Goal: Information Seeking & Learning: Learn about a topic

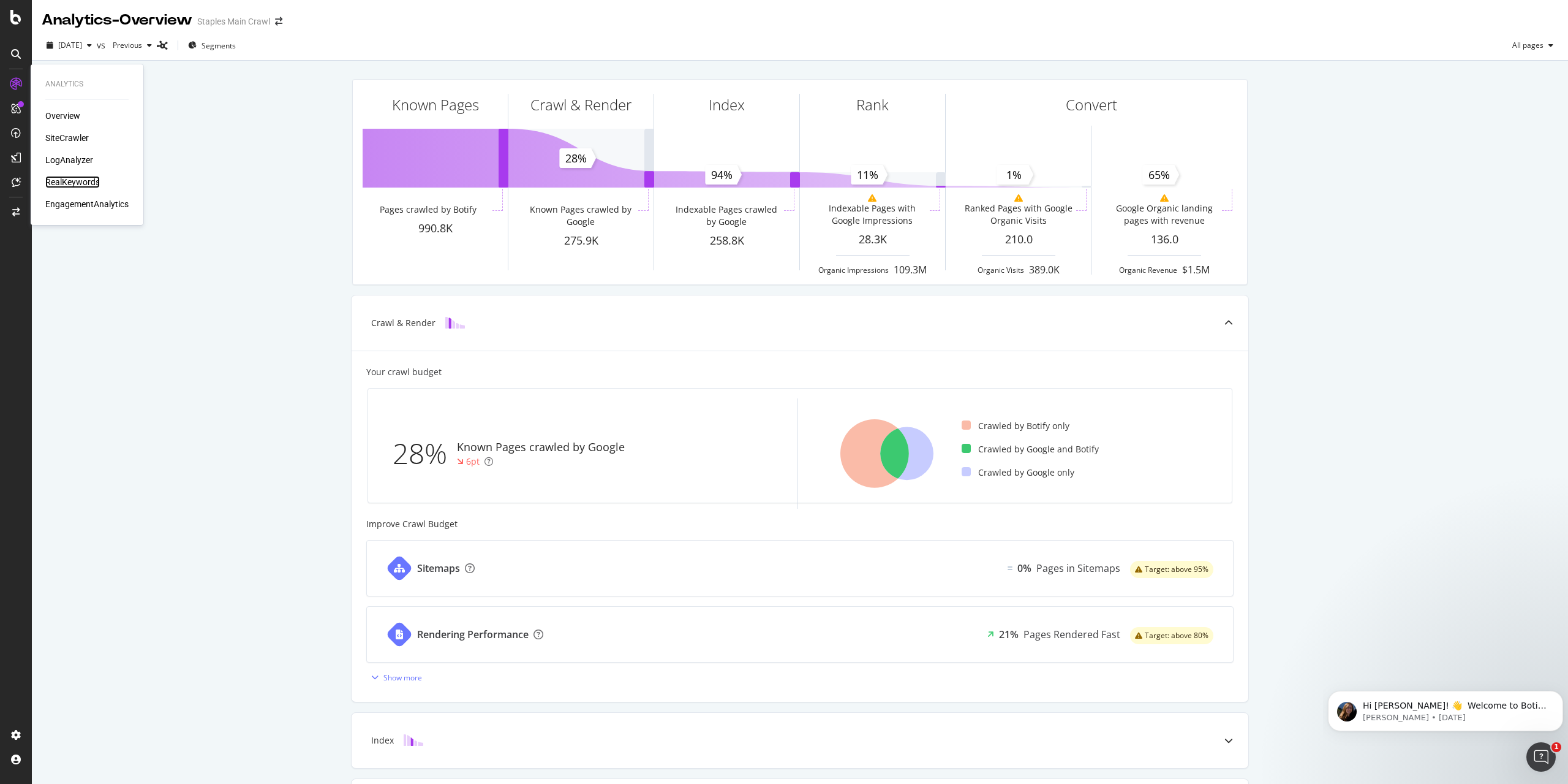
click at [69, 179] on div "RealKeywords" at bounding box center [73, 182] width 54 height 12
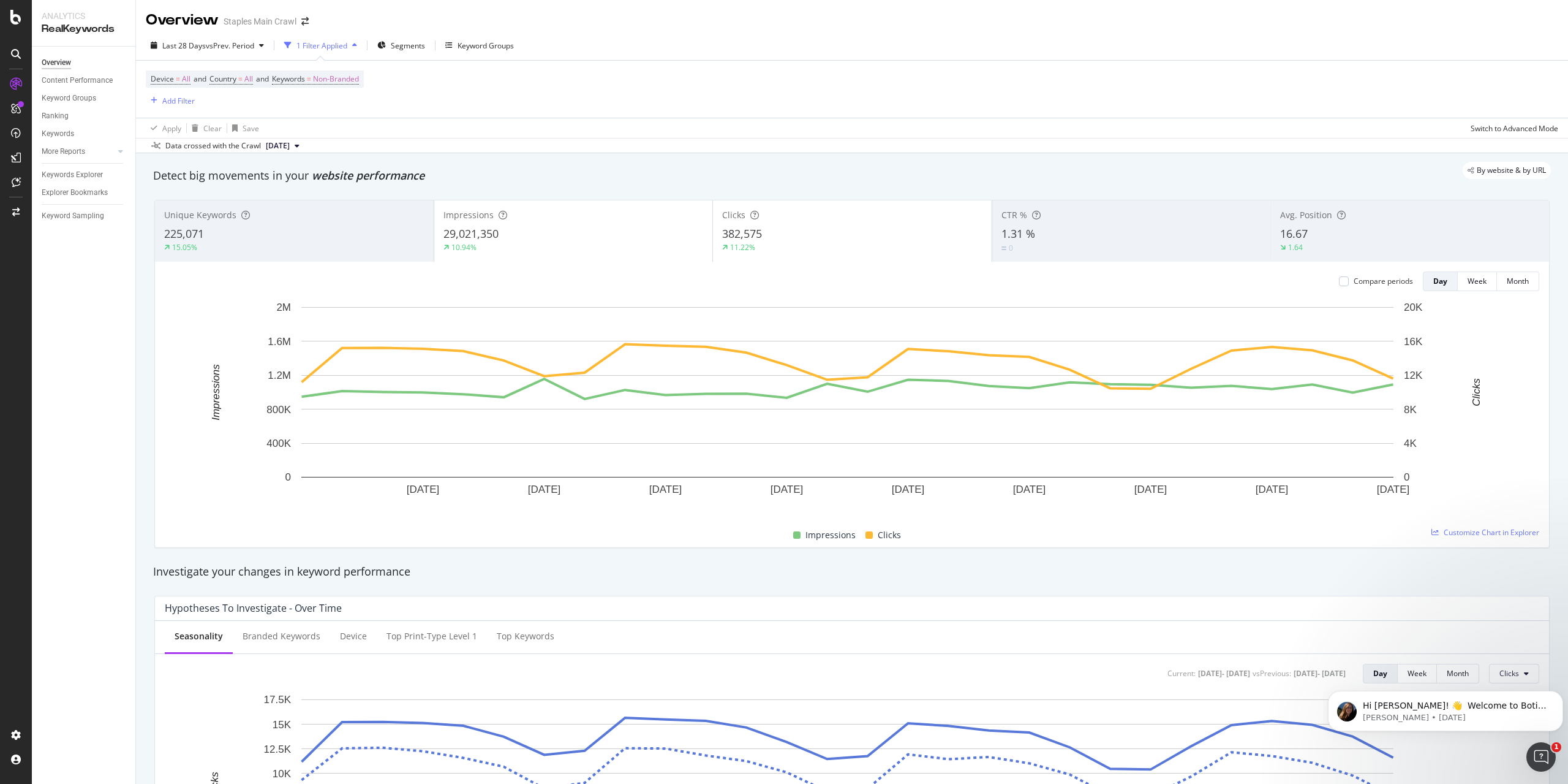
click at [327, 46] on div "1 Filter Applied" at bounding box center [322, 46] width 51 height 10
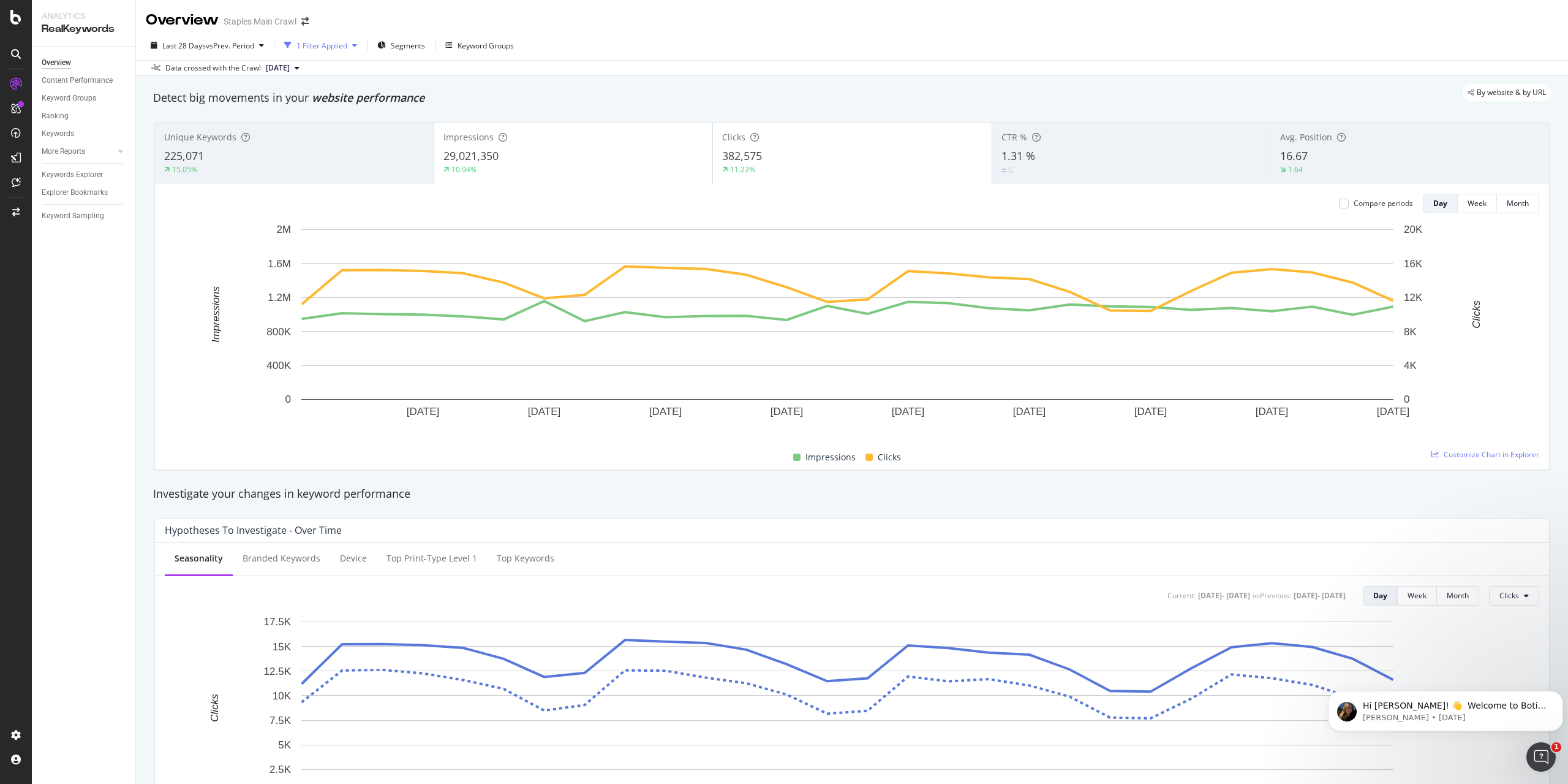
click at [327, 46] on div "1 Filter Applied" at bounding box center [322, 46] width 51 height 10
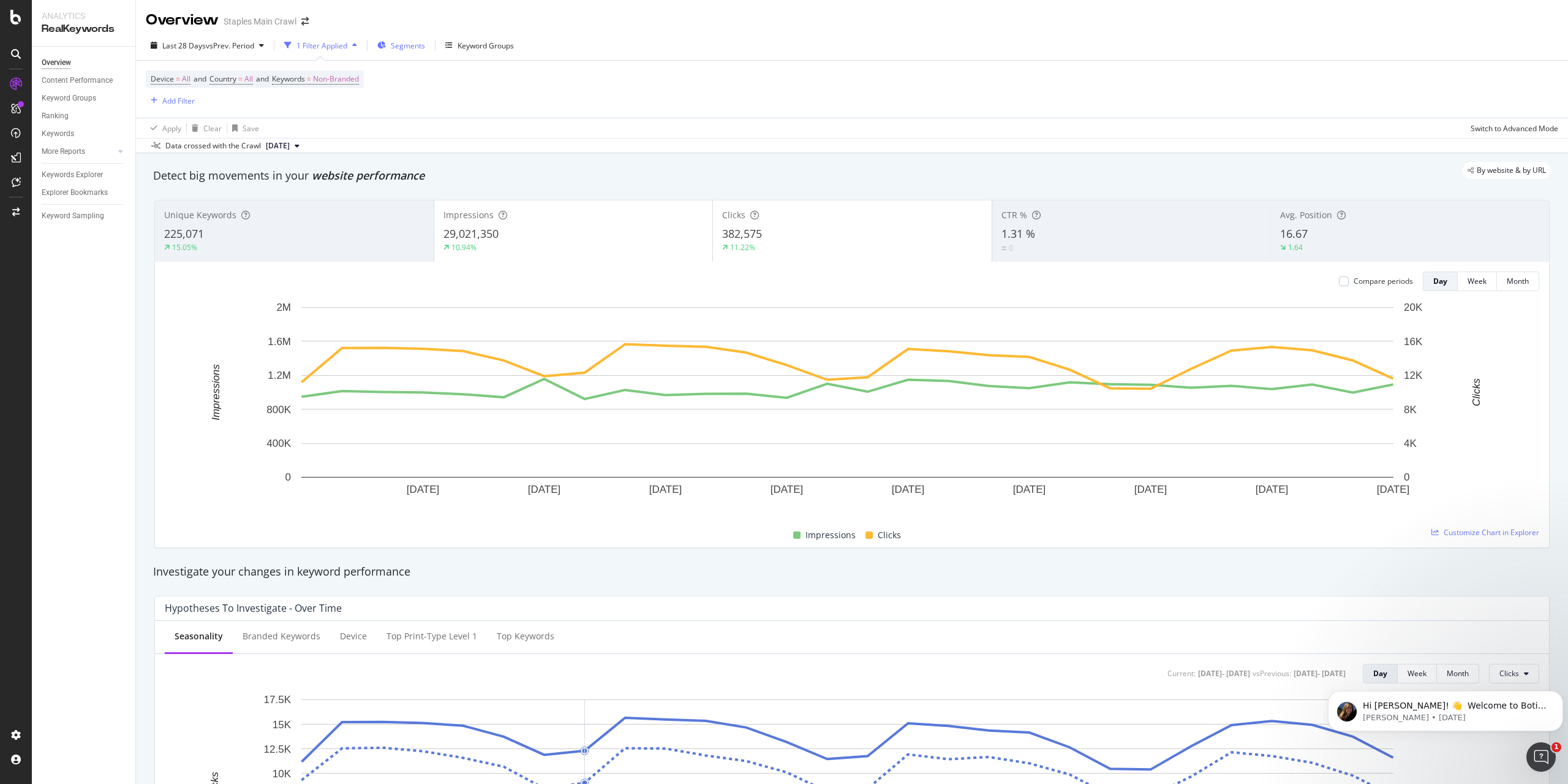
click at [407, 47] on span "Segments" at bounding box center [408, 46] width 35 height 10
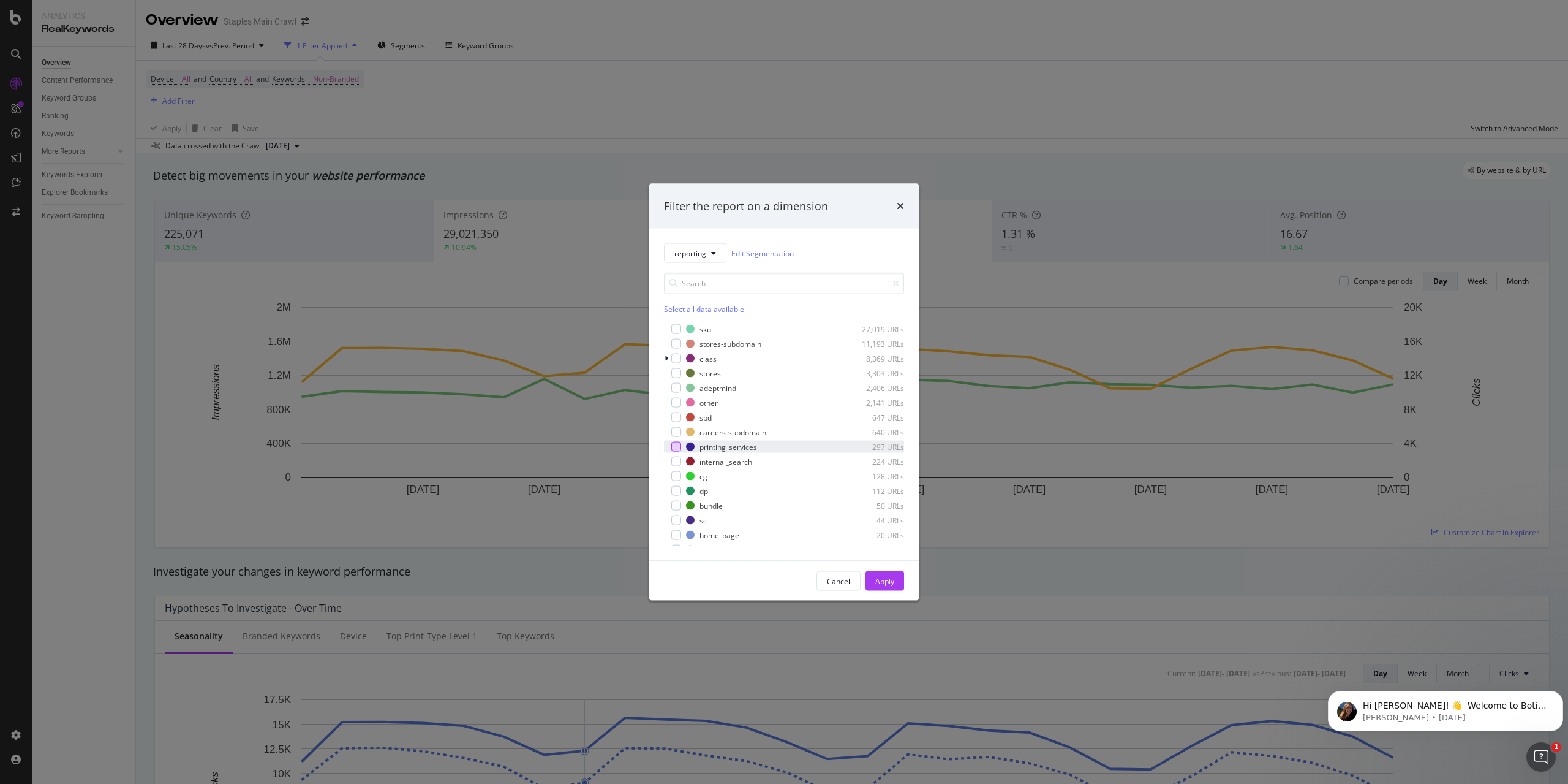
click at [678, 448] on div "modal" at bounding box center [676, 446] width 10 height 10
click at [674, 444] on icon "modal" at bounding box center [676, 446] width 5 height 6
click at [672, 420] on div "modal" at bounding box center [676, 422] width 10 height 10
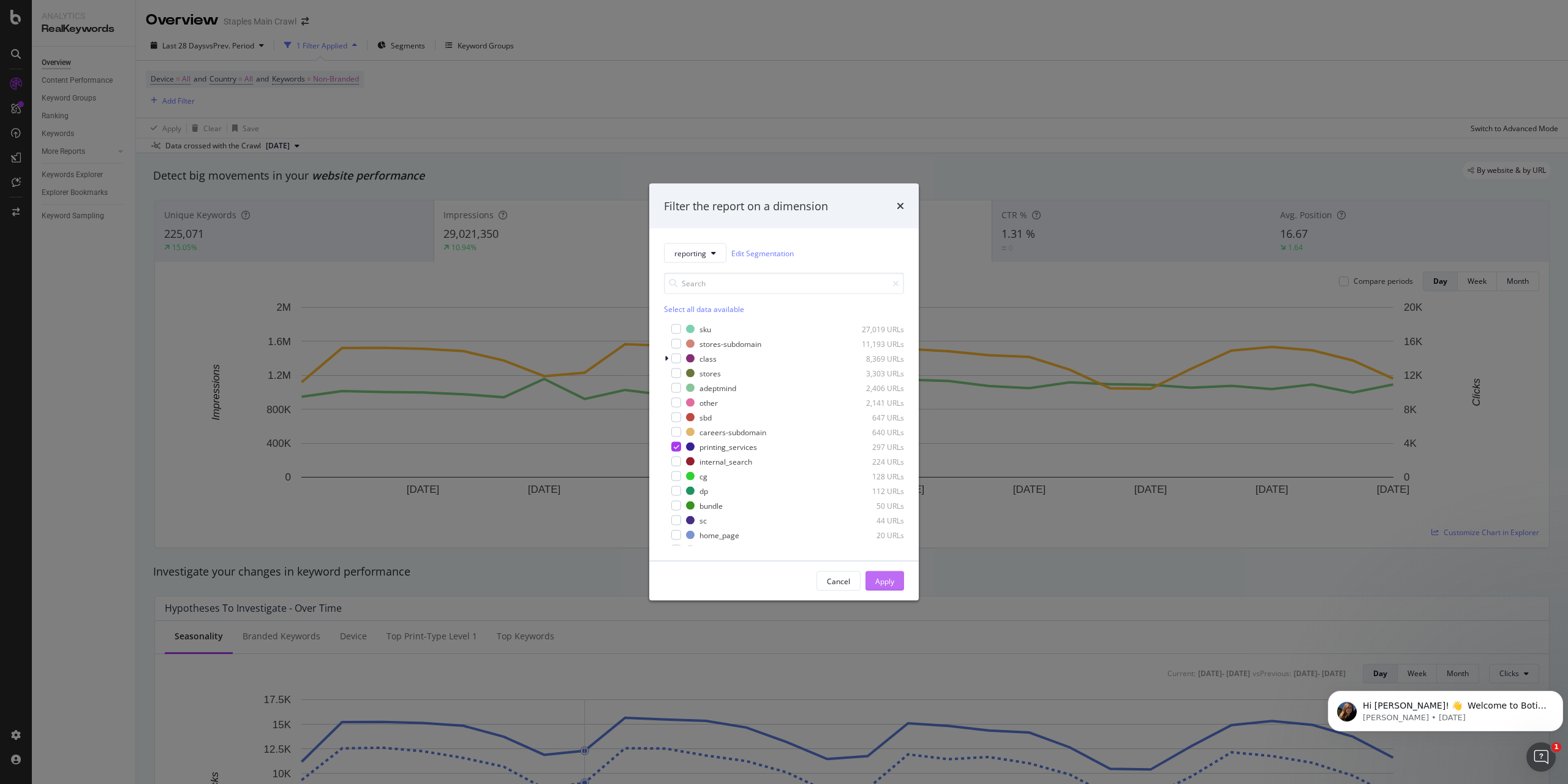
click at [893, 583] on div "Apply" at bounding box center [885, 580] width 19 height 10
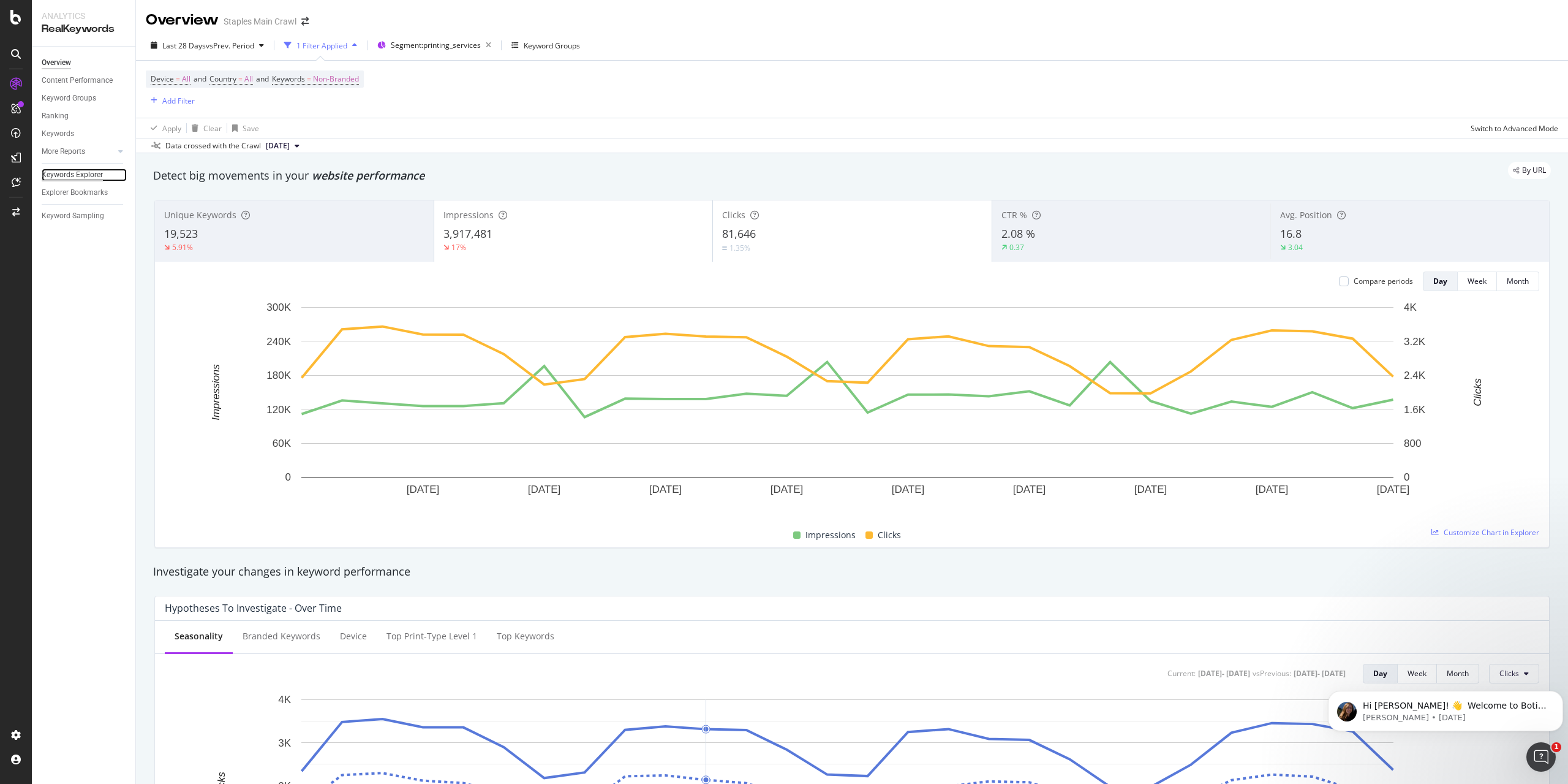
click at [50, 175] on div "Keywords Explorer" at bounding box center [72, 175] width 61 height 13
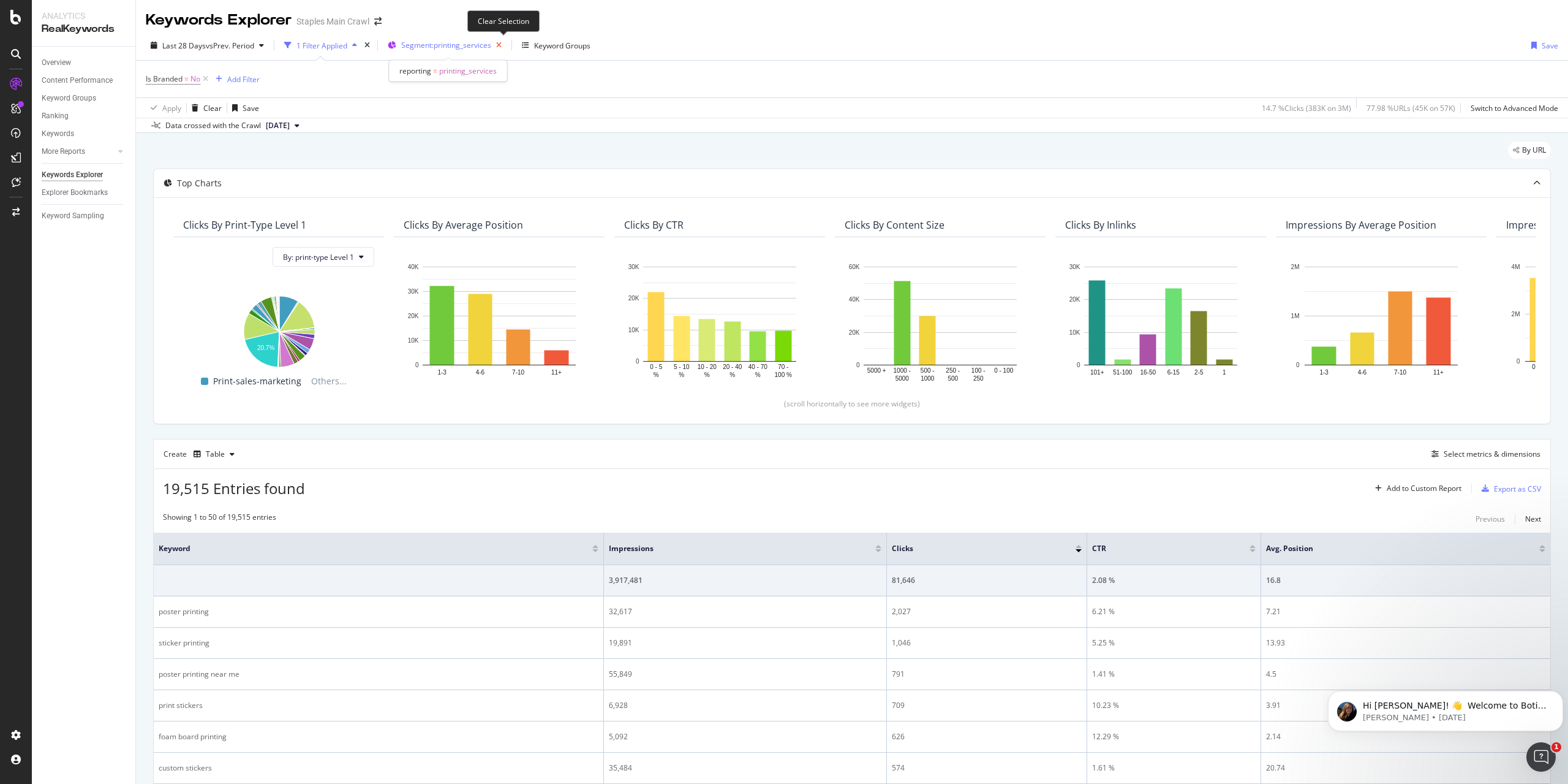
click at [500, 46] on icon "button" at bounding box center [499, 45] width 16 height 17
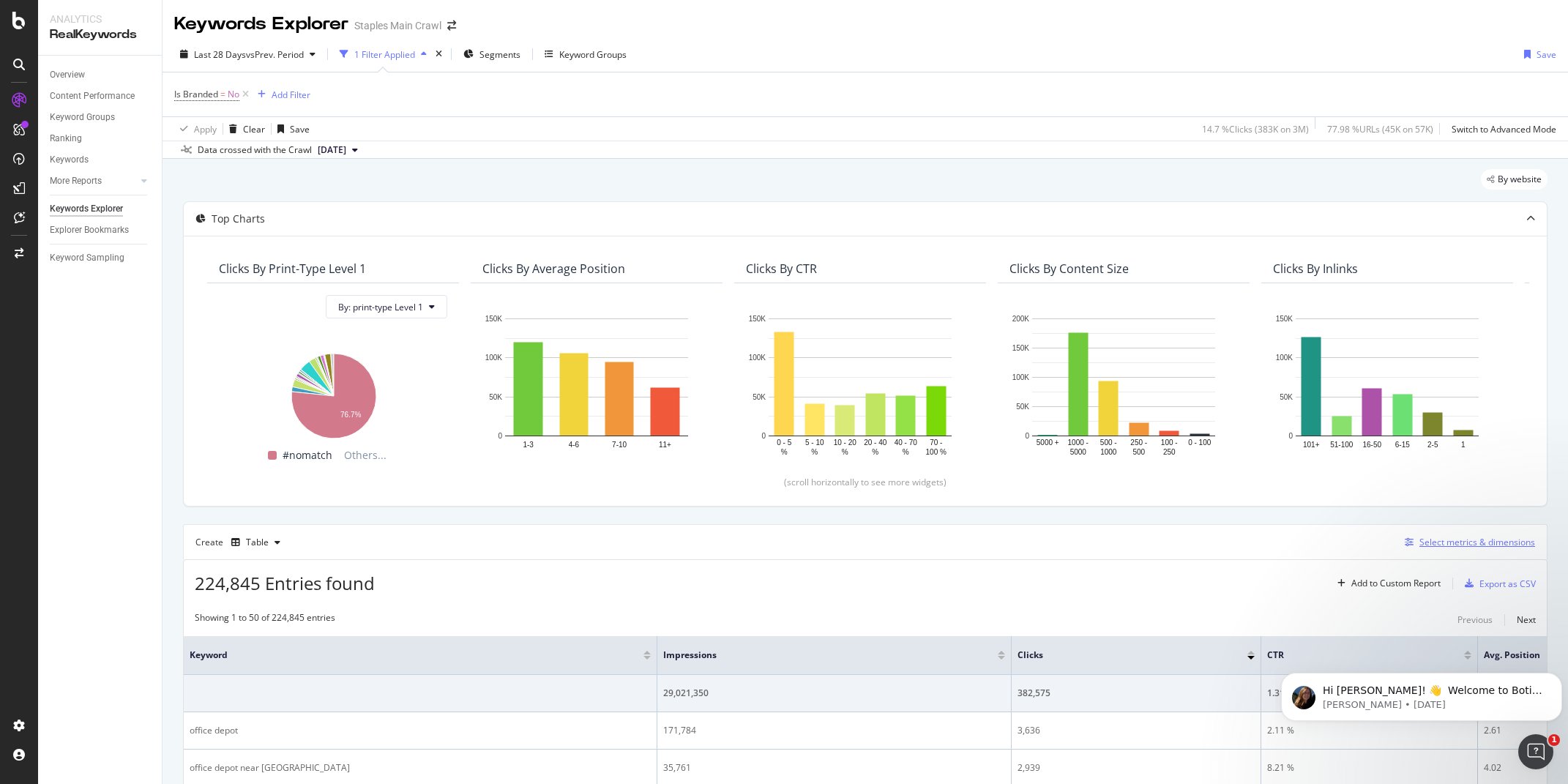
click at [1470, 541] on div "Select metrics & dimensions" at bounding box center [1477, 541] width 116 height 12
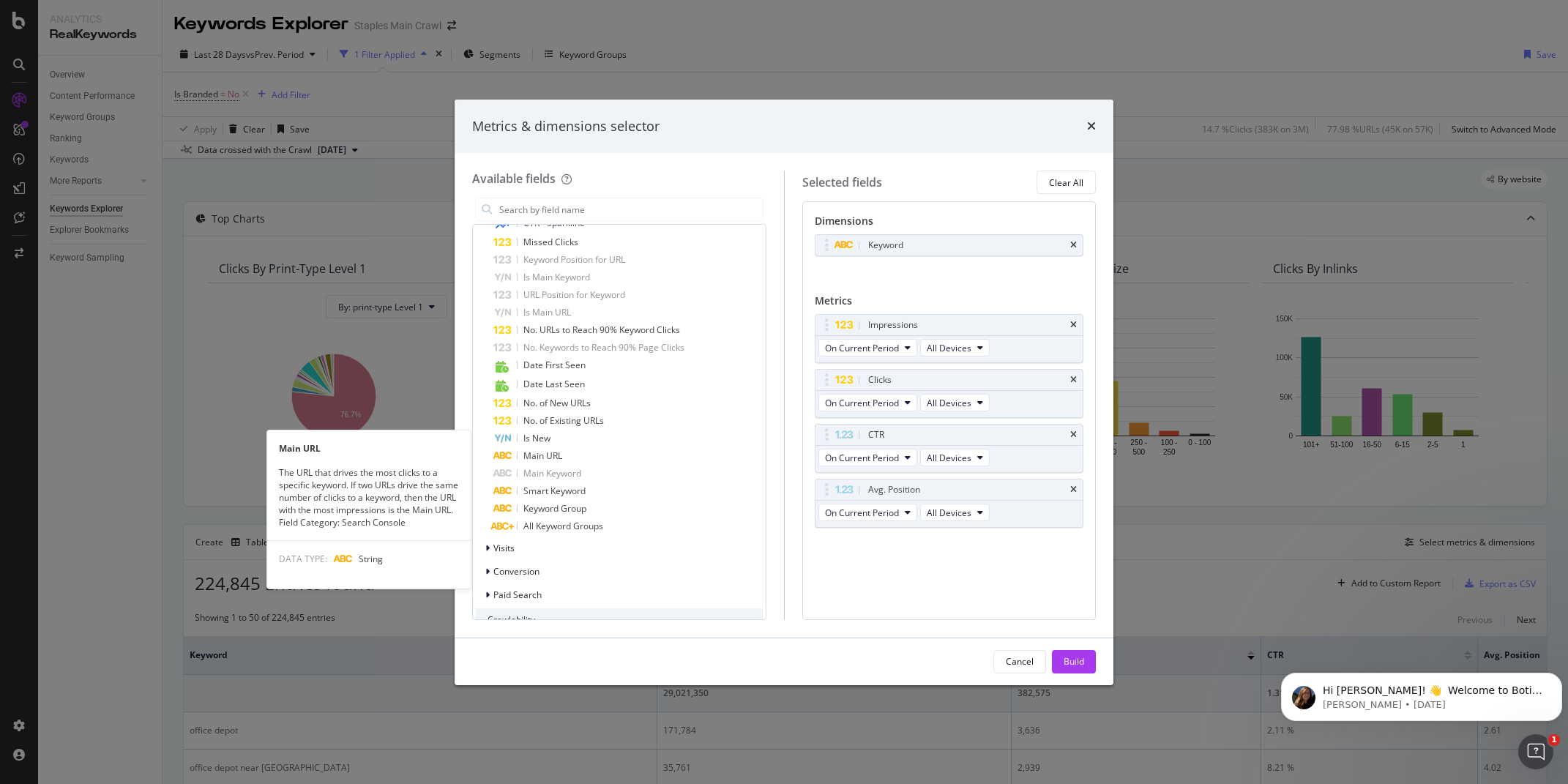
scroll to position [1025, 0]
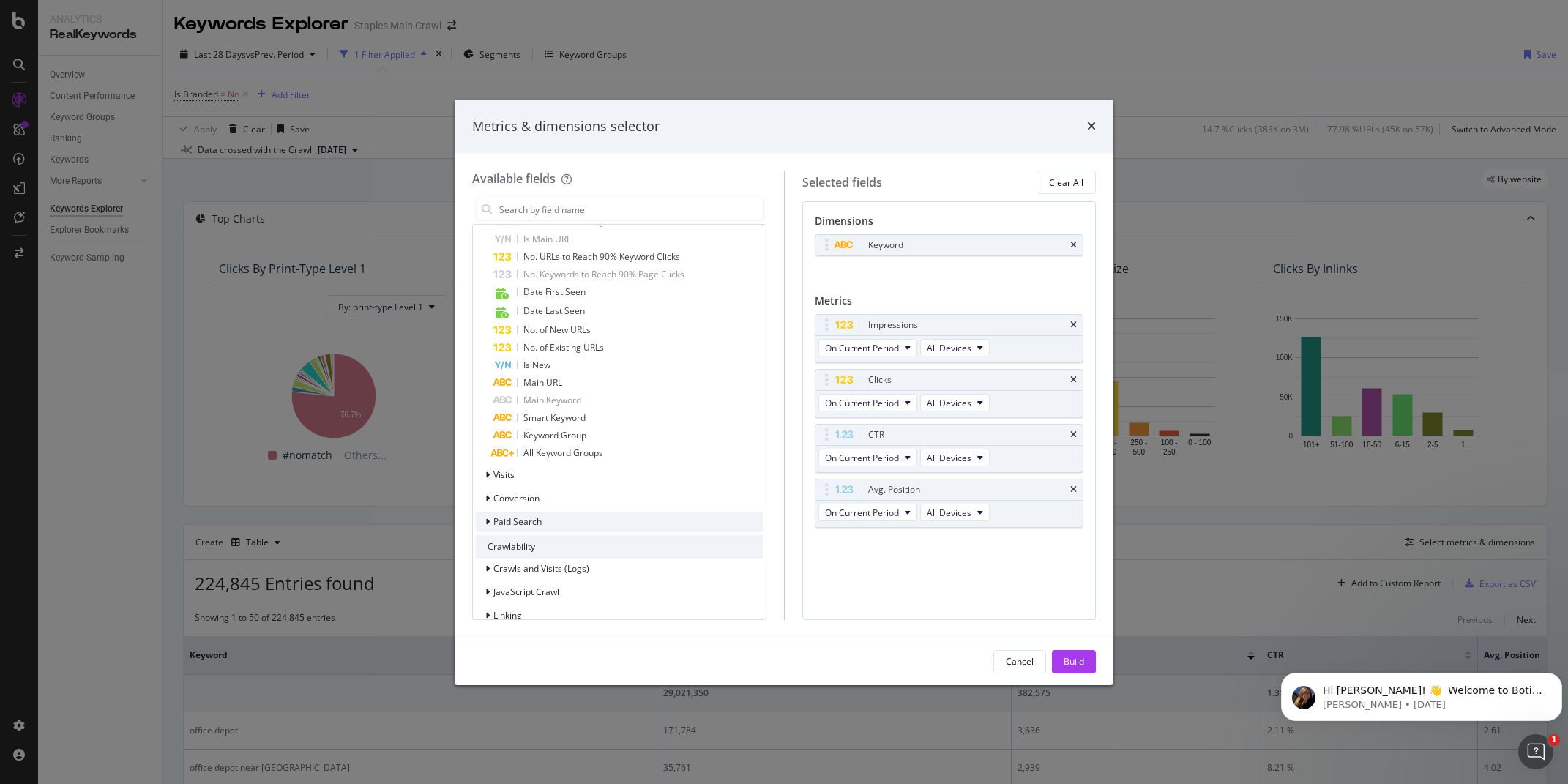
click at [536, 528] on span "Paid Search" at bounding box center [518, 521] width 49 height 12
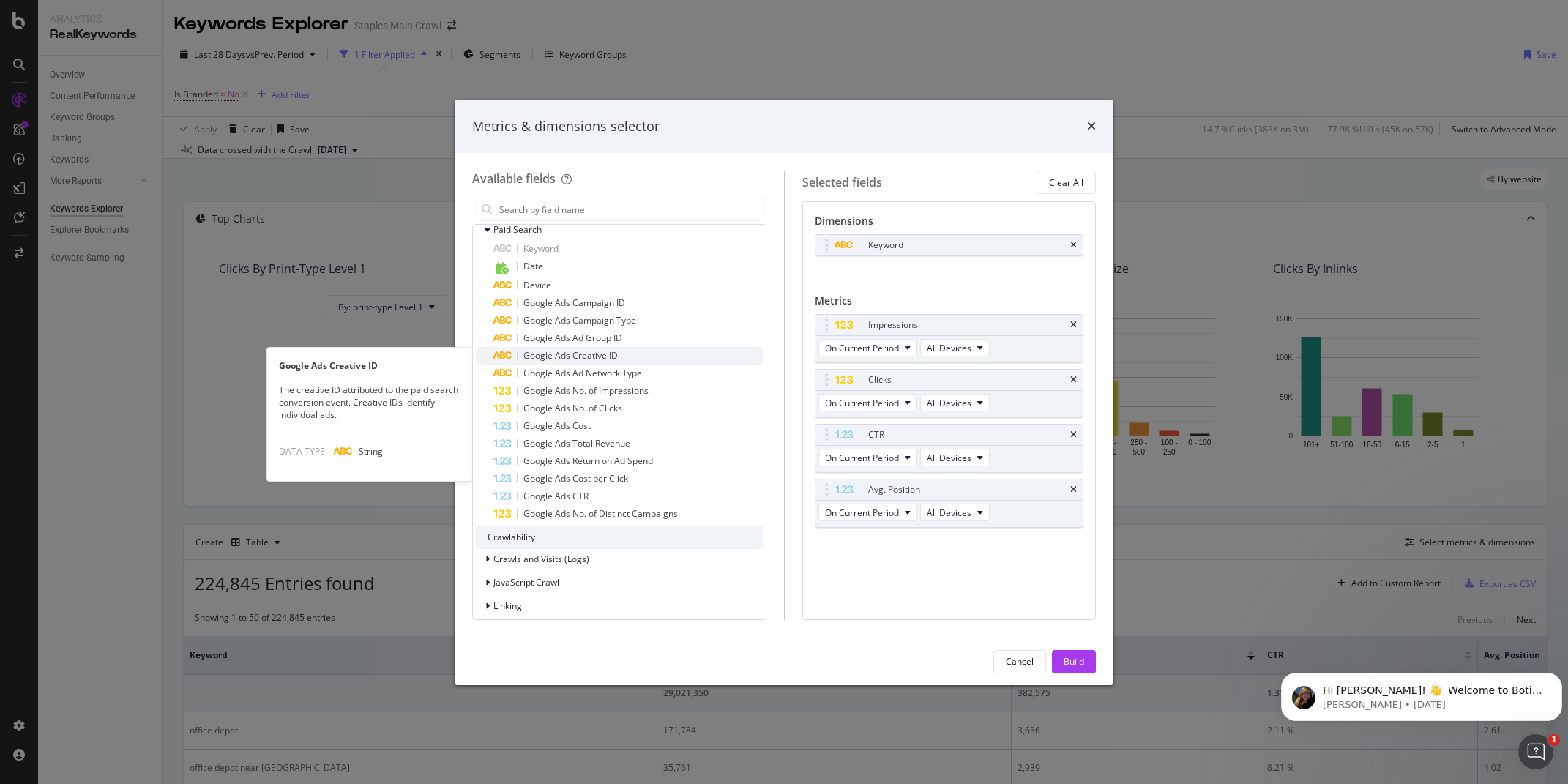
scroll to position [1318, 0]
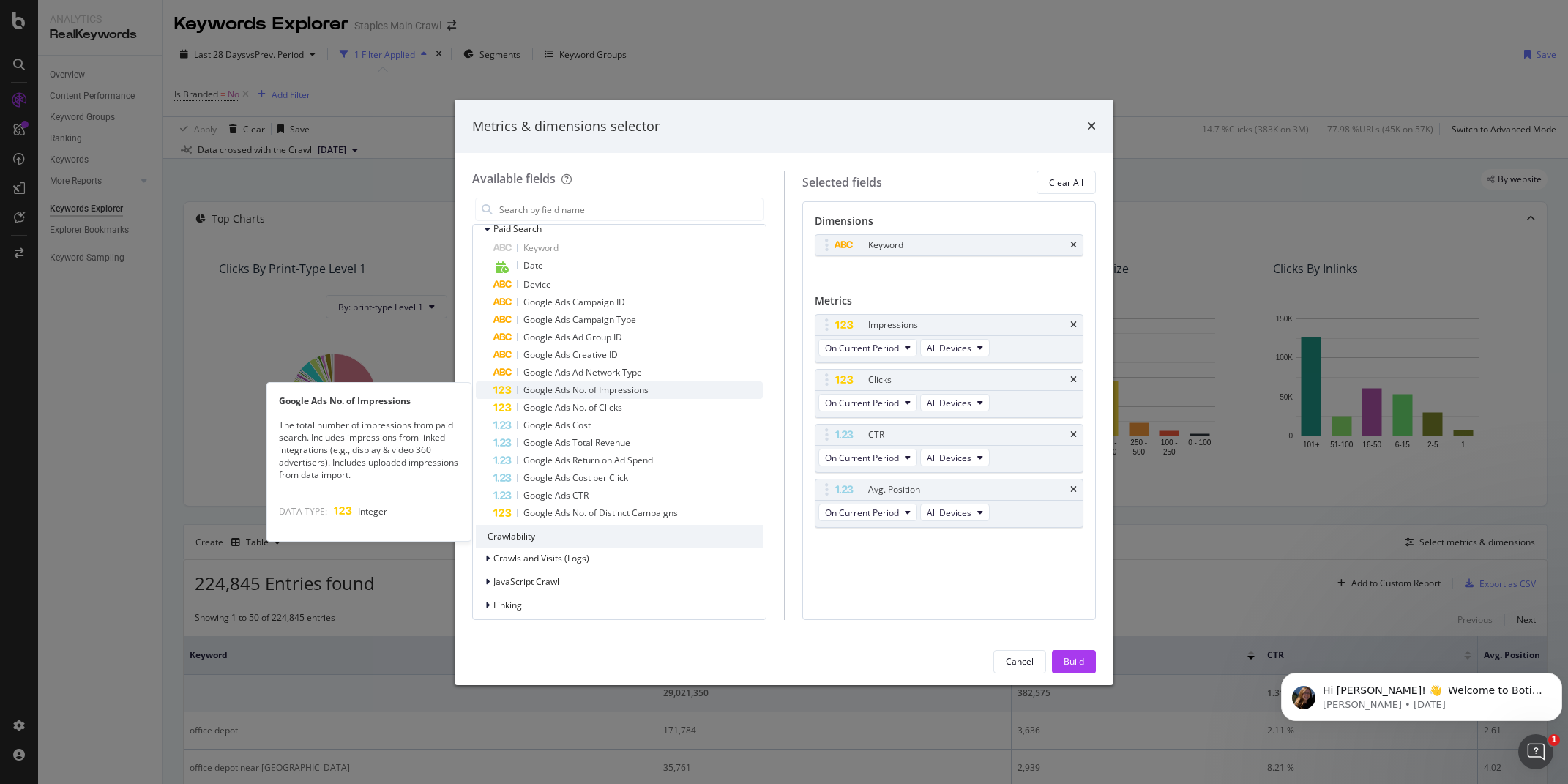
click at [588, 392] on span "Google Ads No. of Impressions" at bounding box center [586, 390] width 125 height 12
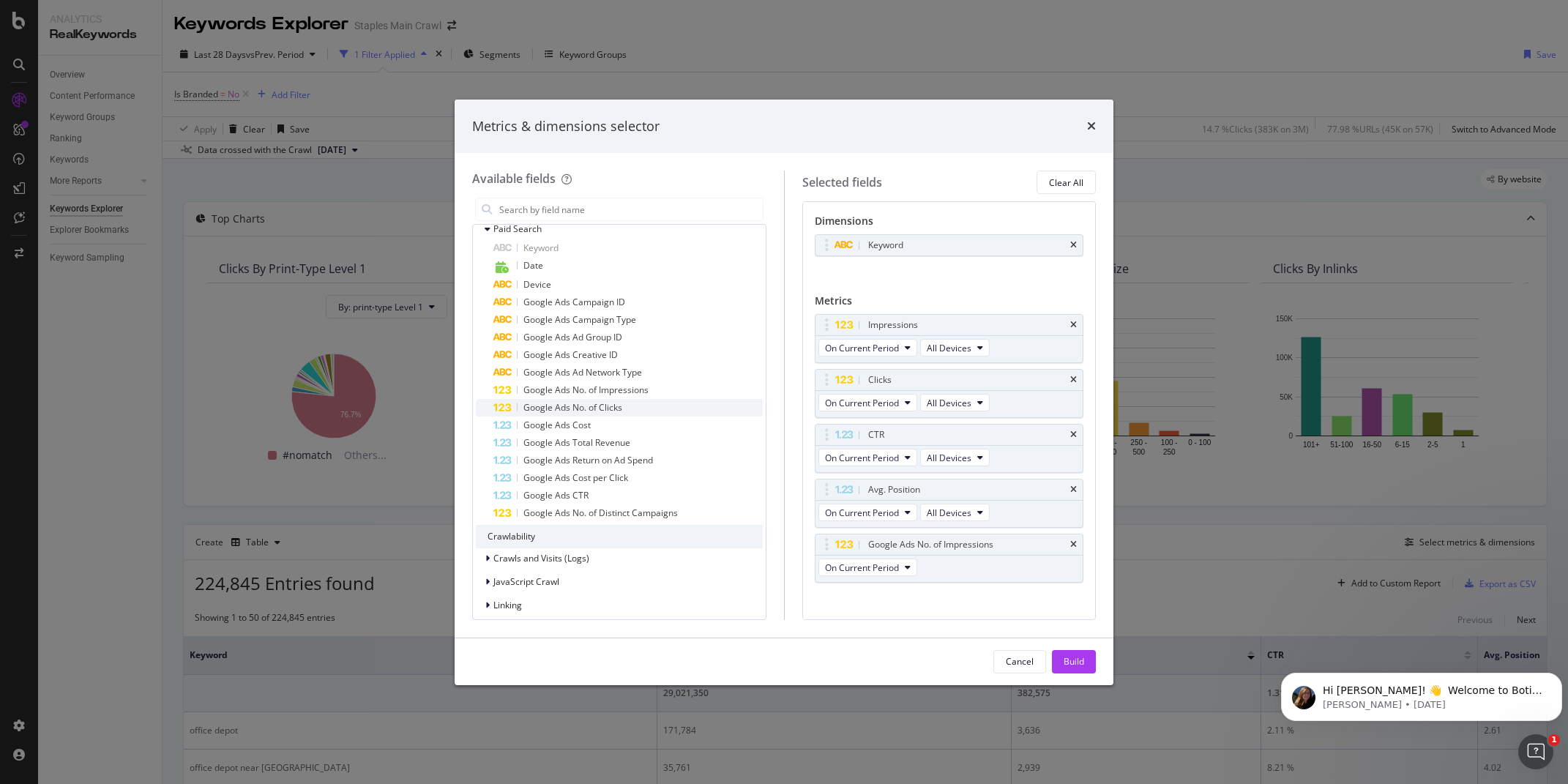
click at [560, 407] on span "Google Ads No. of Clicks" at bounding box center [573, 407] width 99 height 12
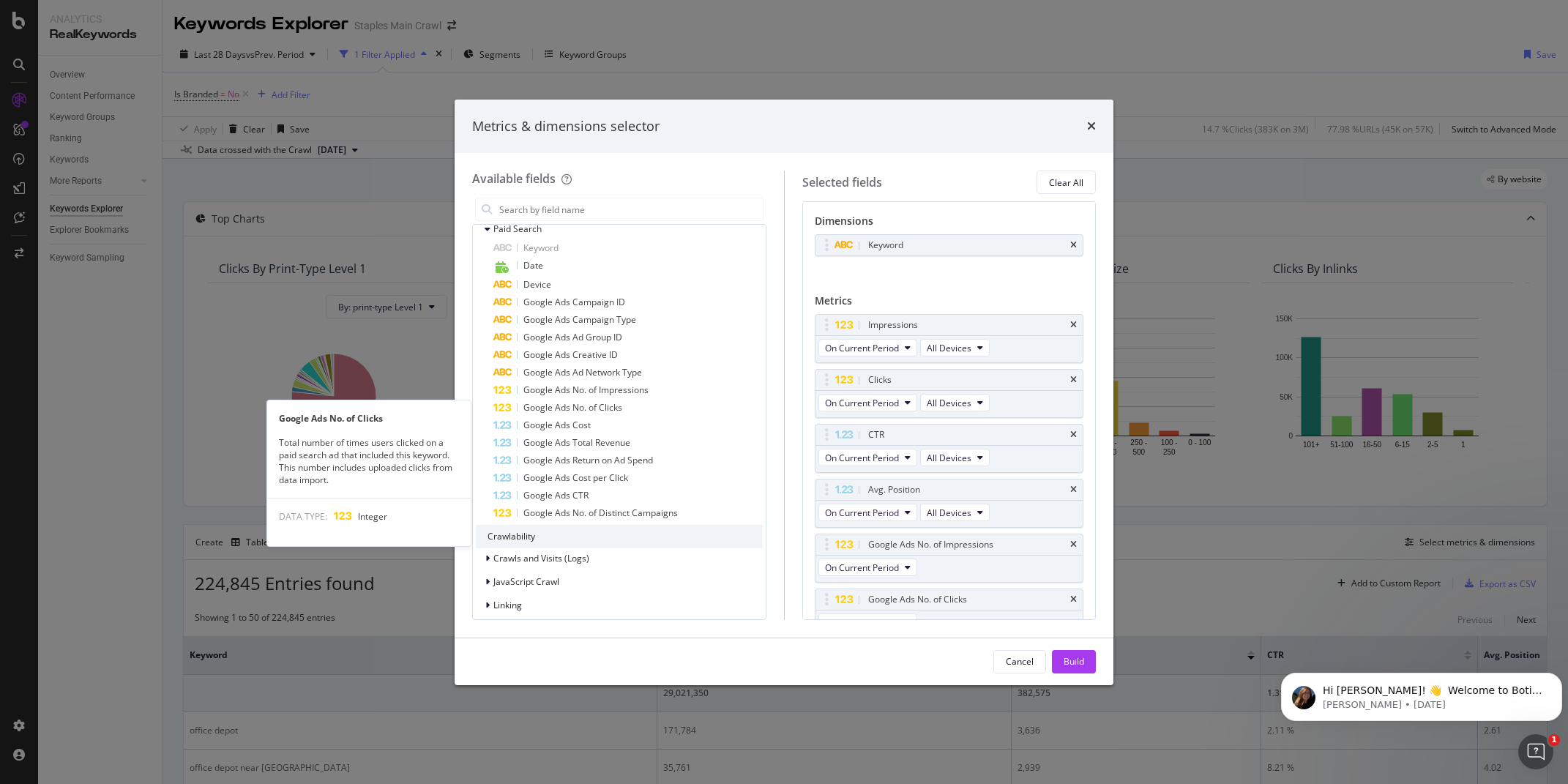
scroll to position [19, 0]
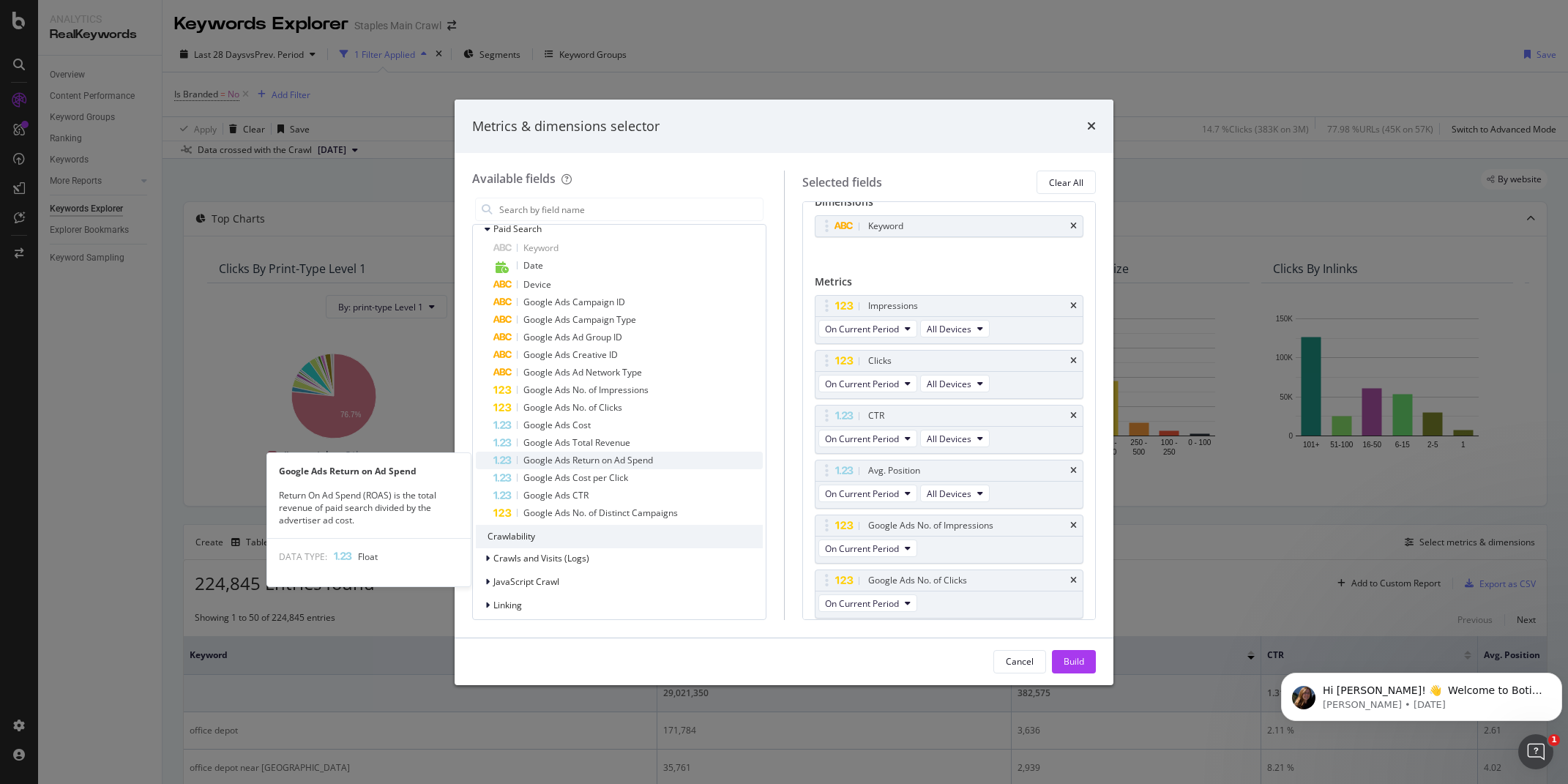
click at [502, 460] on icon "modal" at bounding box center [502, 461] width 19 height 10
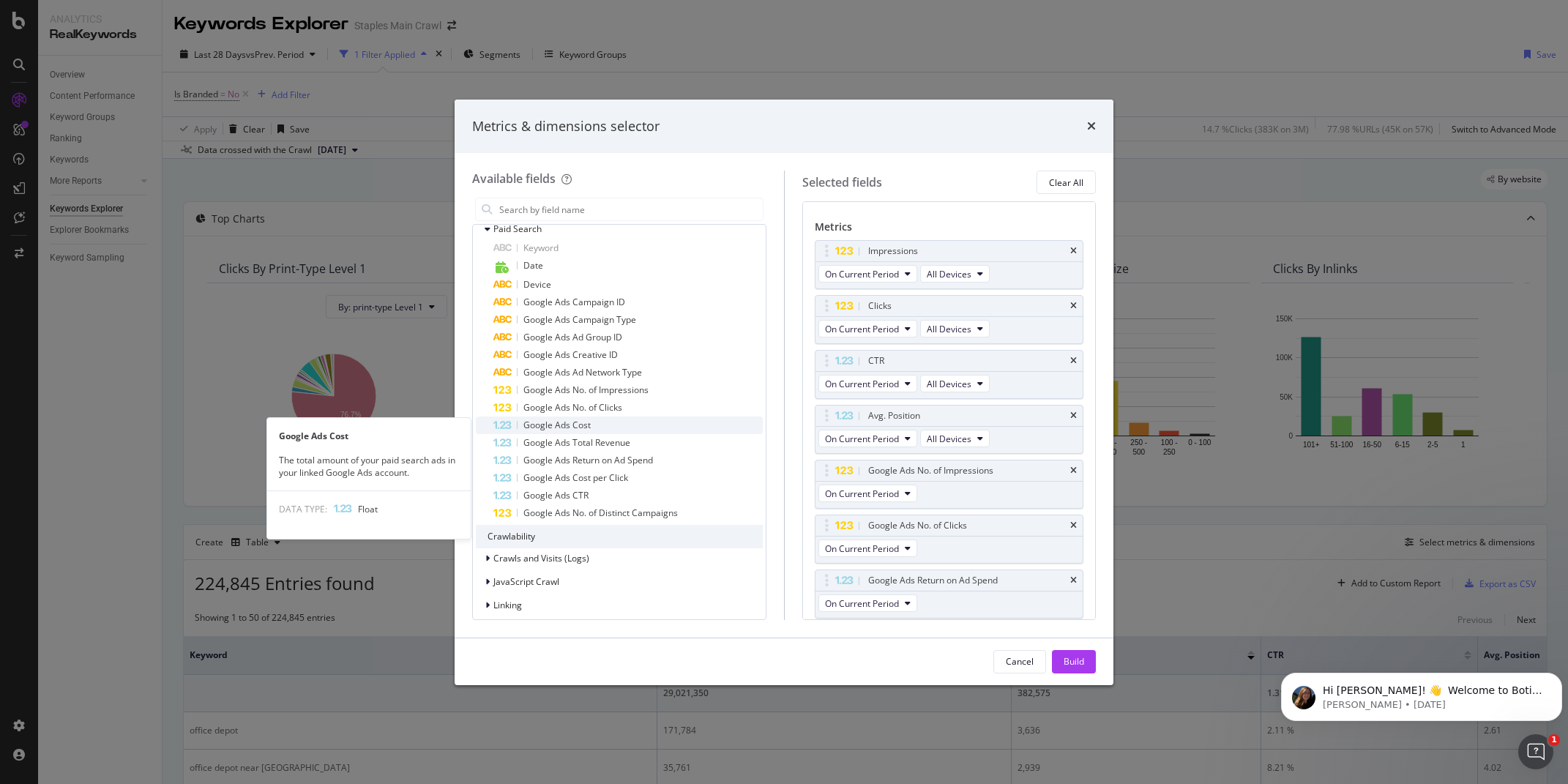
click at [506, 421] on icon "modal" at bounding box center [502, 426] width 19 height 10
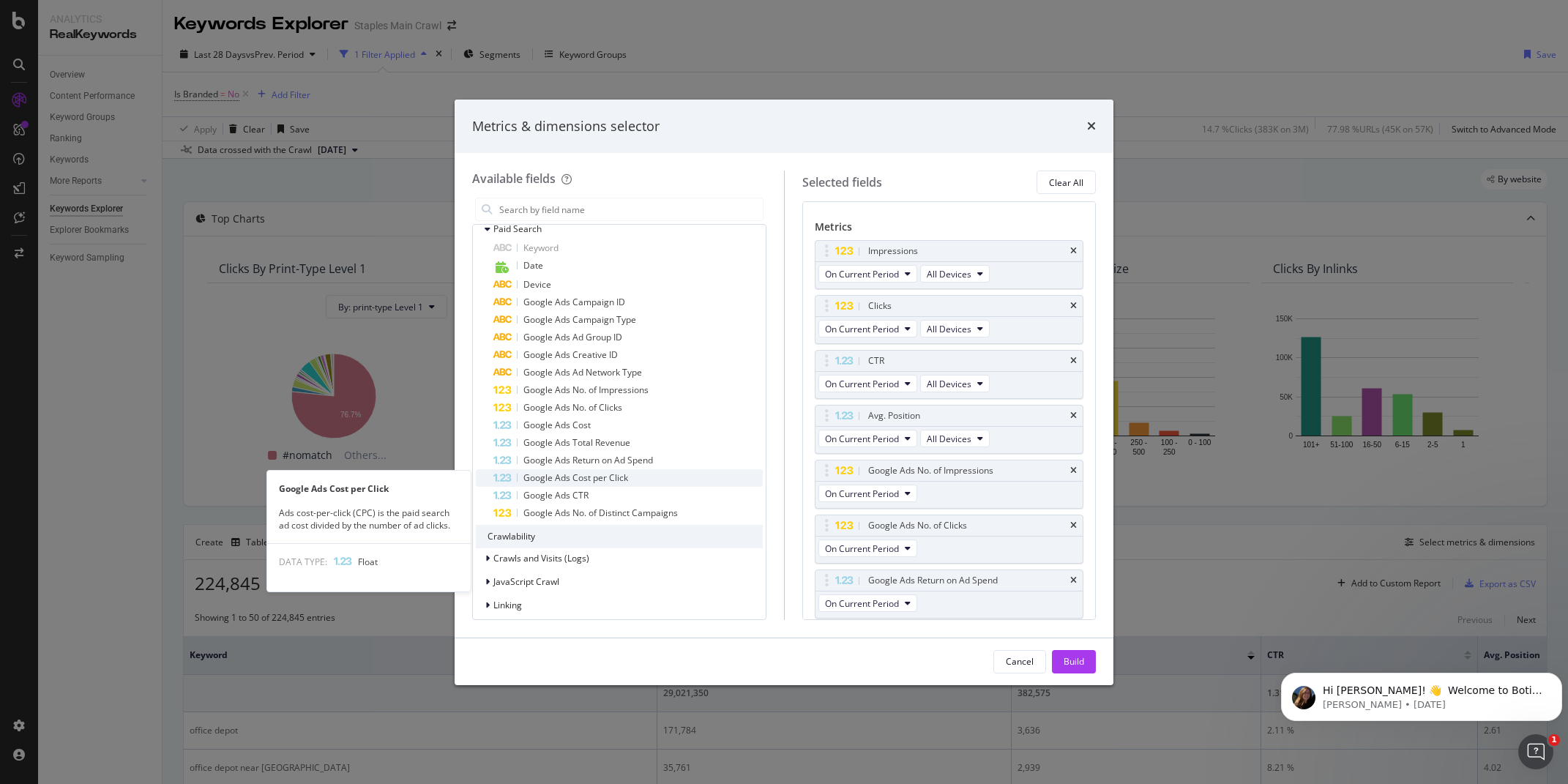
scroll to position [129, 0]
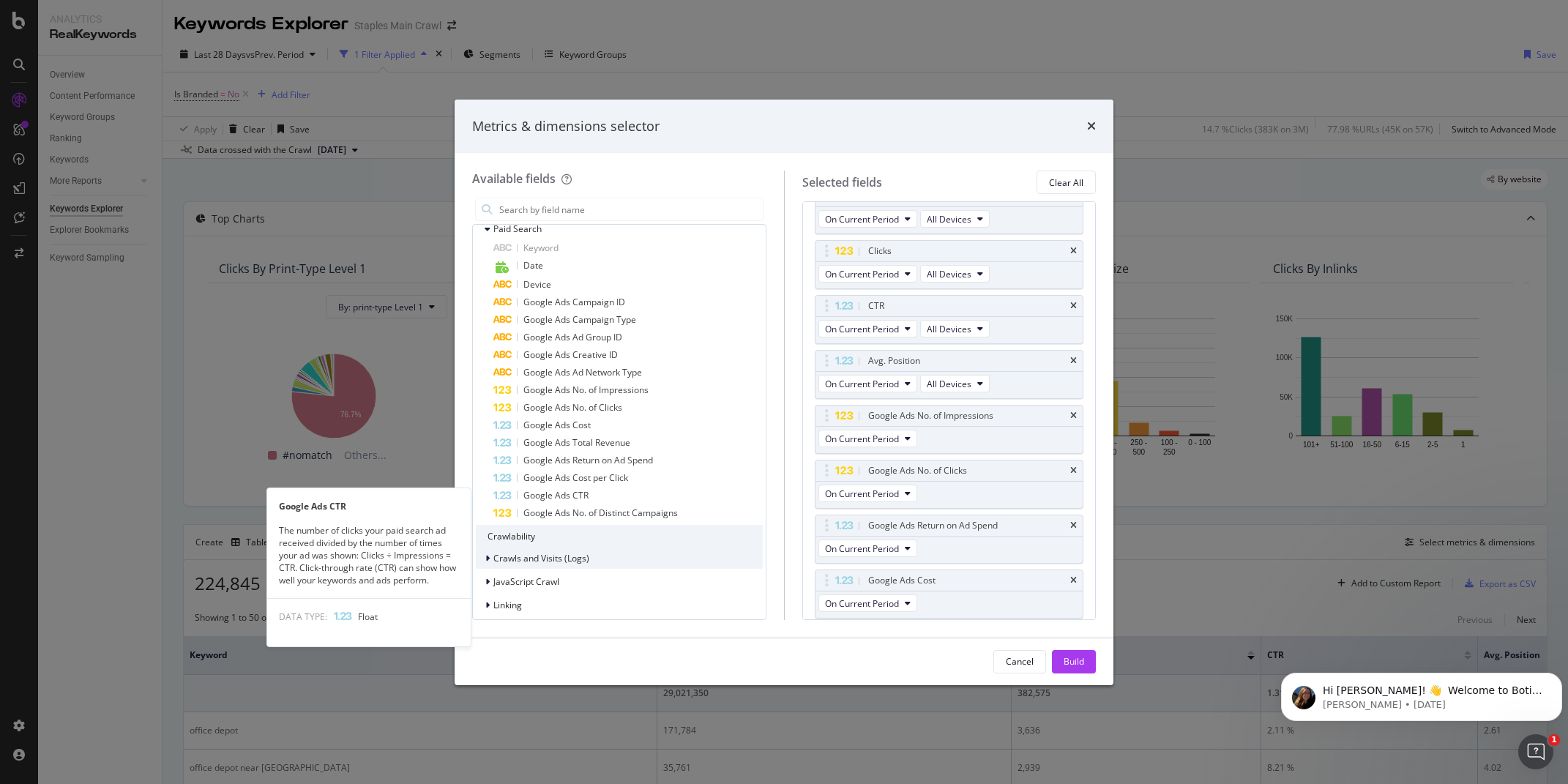
drag, startPoint x: 500, startPoint y: 497, endPoint x: 610, endPoint y: 553, distance: 123.4
click at [499, 497] on icon "modal" at bounding box center [502, 496] width 19 height 10
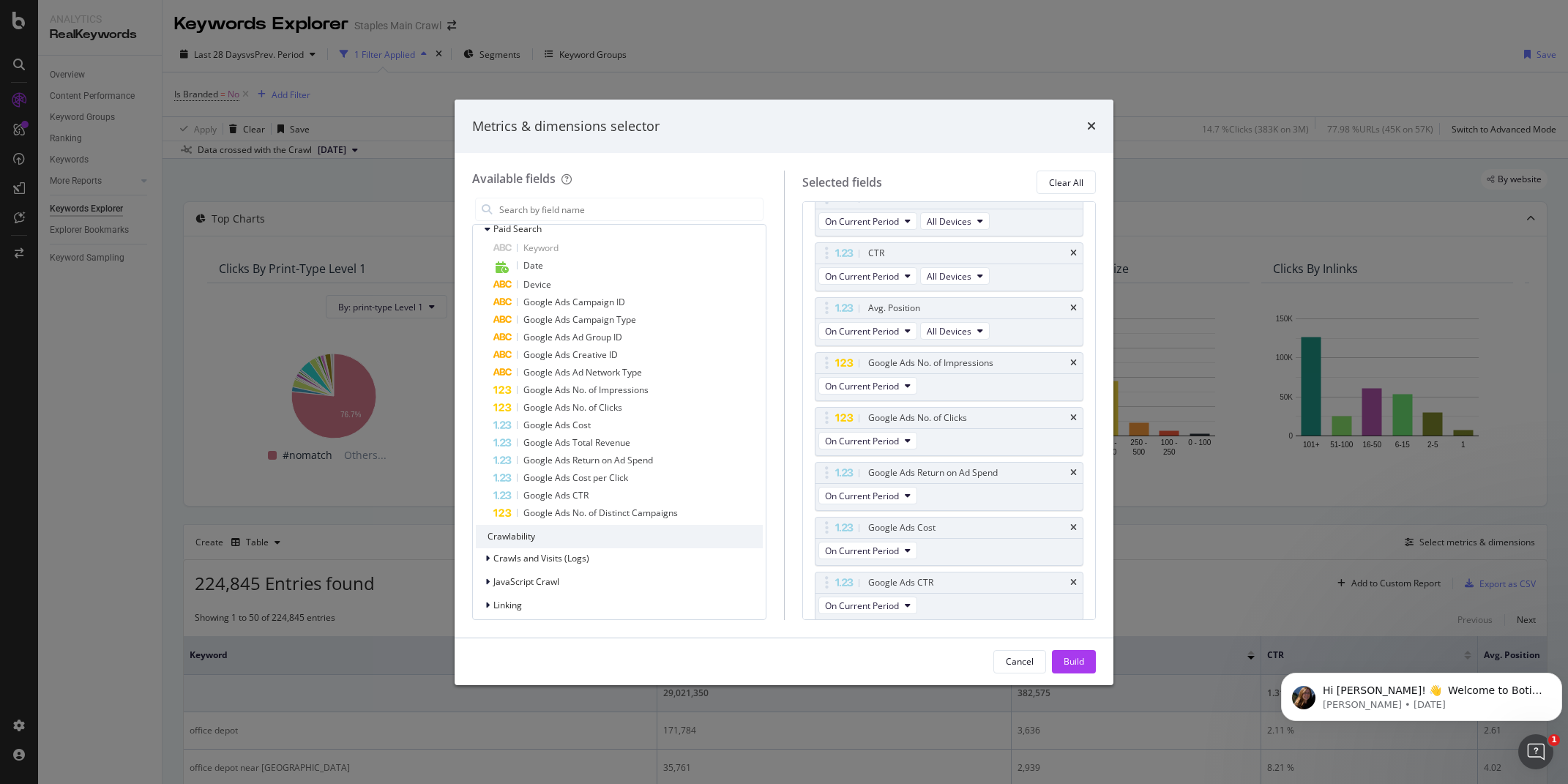
scroll to position [183, 0]
click at [1078, 669] on div "Build" at bounding box center [1074, 661] width 20 height 22
